Goal: Task Accomplishment & Management: Complete application form

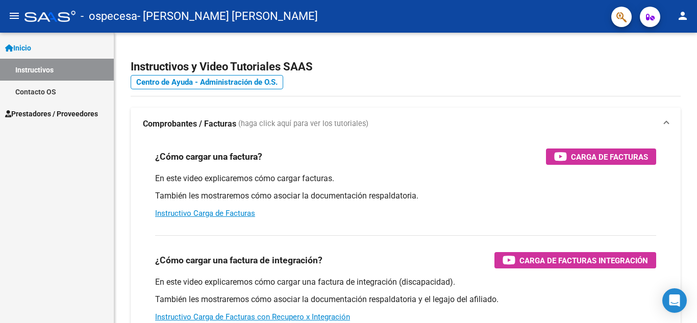
click at [58, 113] on span "Prestadores / Proveedores" at bounding box center [51, 113] width 93 height 11
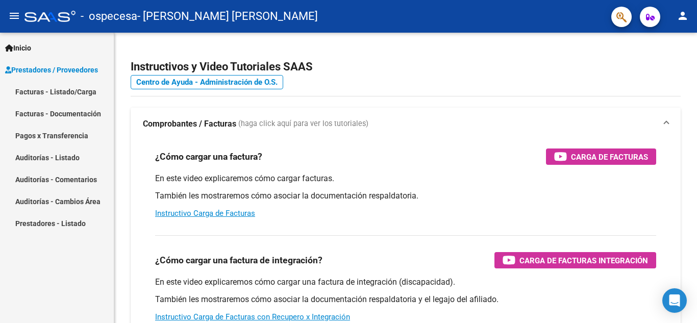
click at [70, 89] on link "Facturas - Listado/Carga" at bounding box center [57, 92] width 114 height 22
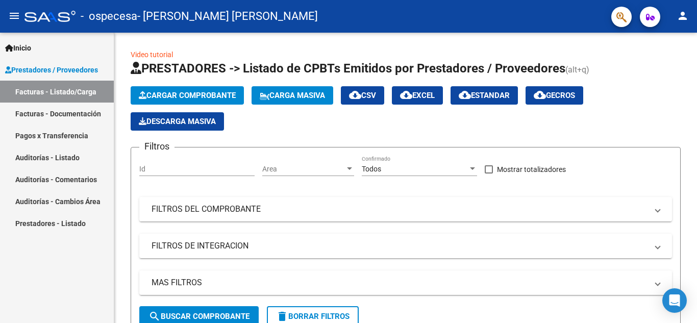
click at [78, 120] on link "Facturas - Documentación" at bounding box center [57, 114] width 114 height 22
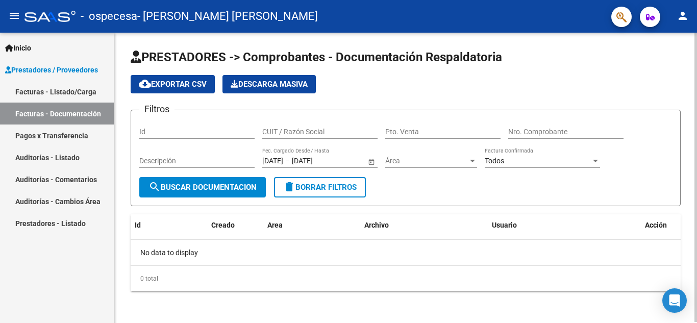
scroll to position [1, 0]
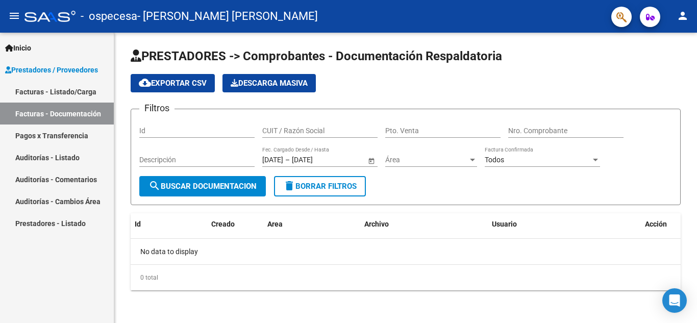
click at [76, 89] on link "Facturas - Listado/Carga" at bounding box center [57, 92] width 114 height 22
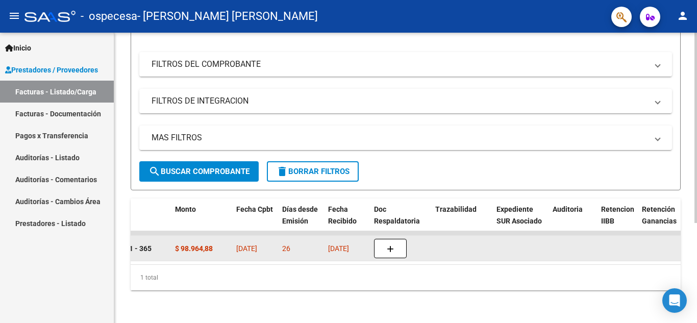
scroll to position [0, 1]
click at [388, 246] on icon "button" at bounding box center [390, 250] width 7 height 8
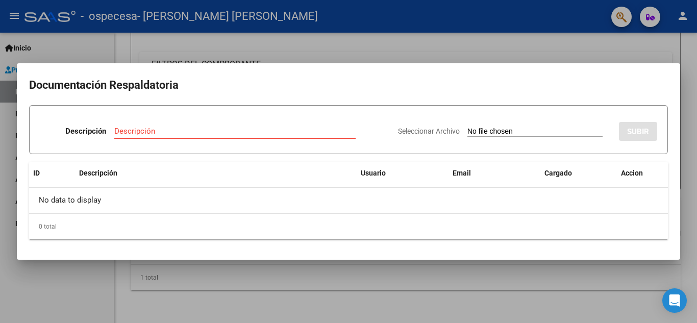
click at [627, 54] on div at bounding box center [348, 161] width 697 height 323
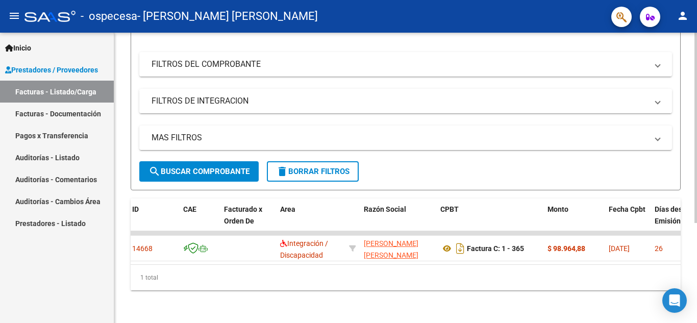
scroll to position [0, 0]
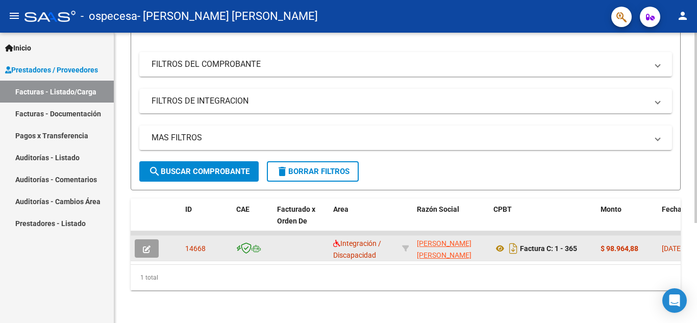
click at [141, 240] on button "button" at bounding box center [147, 248] width 24 height 18
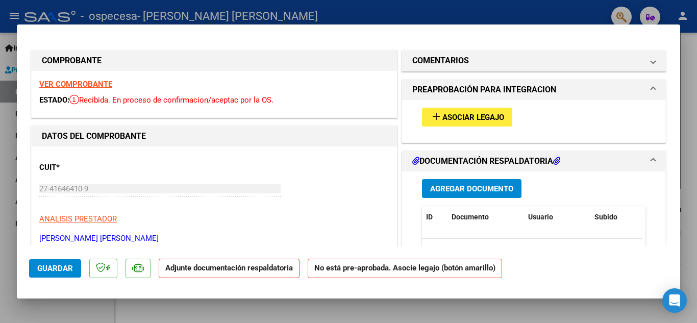
click at [462, 119] on span "Asociar Legajo" at bounding box center [474, 117] width 62 height 9
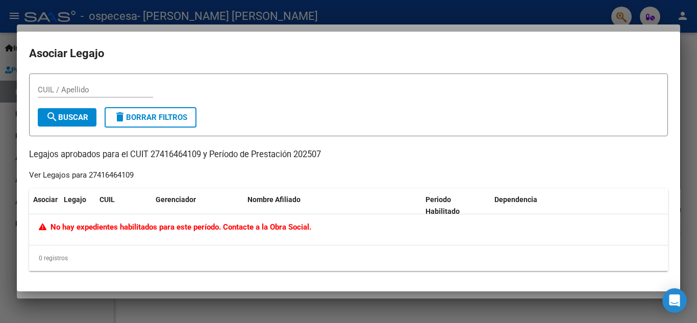
click at [144, 17] on div at bounding box center [348, 161] width 697 height 323
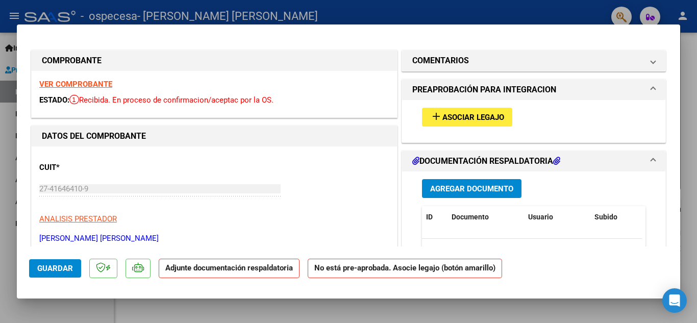
click at [4, 149] on div at bounding box center [348, 161] width 697 height 323
type input "$ 0,00"
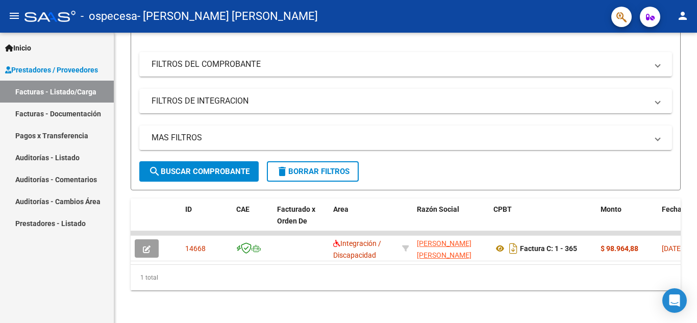
scroll to position [153, 0]
